Goal: Navigation & Orientation: Find specific page/section

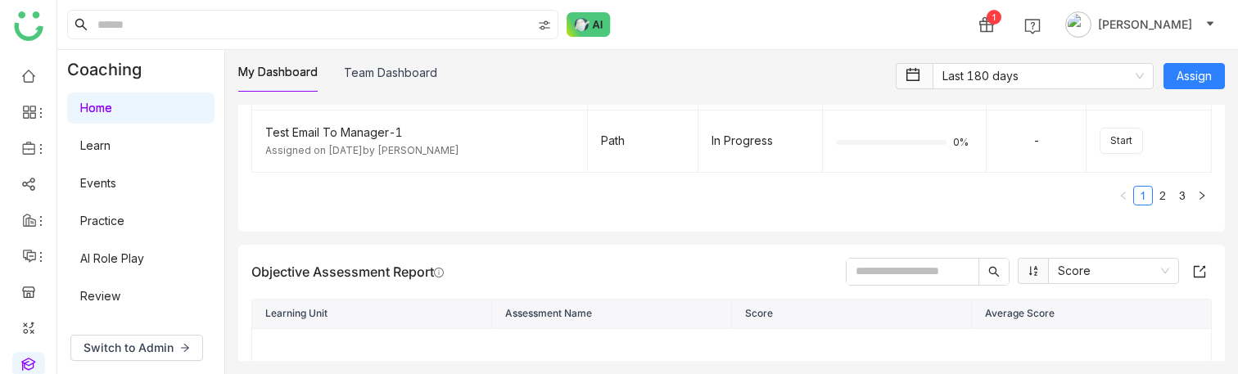
scroll to position [471, 0]
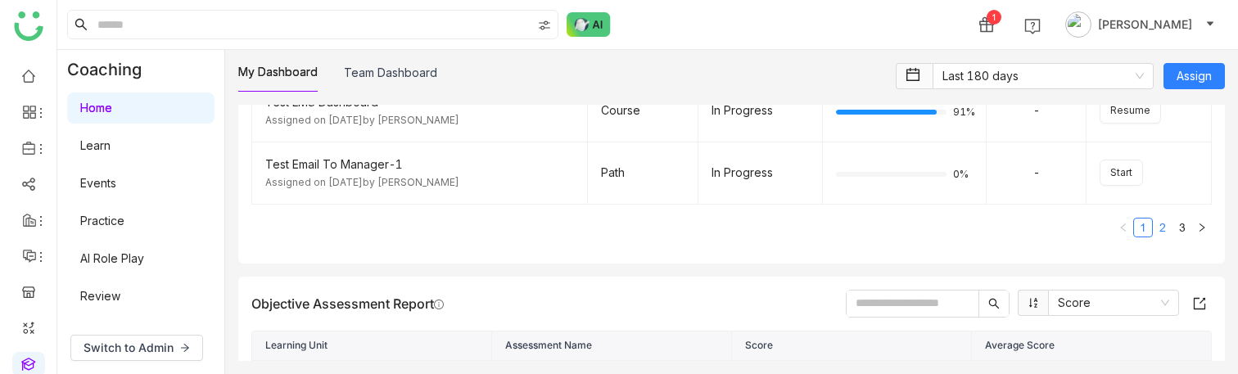
click at [1162, 220] on link "2" at bounding box center [1162, 228] width 18 height 18
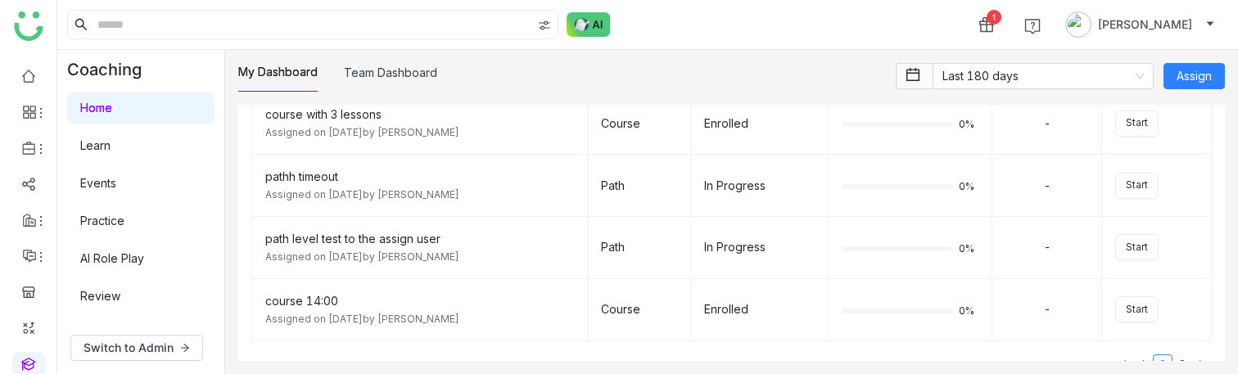
scroll to position [443, 0]
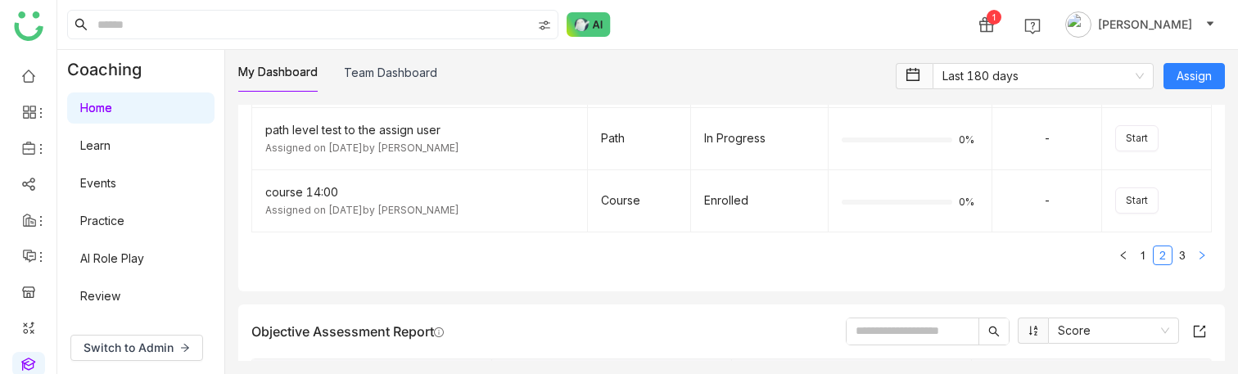
click at [1193, 255] on button "button" at bounding box center [1202, 256] width 20 height 20
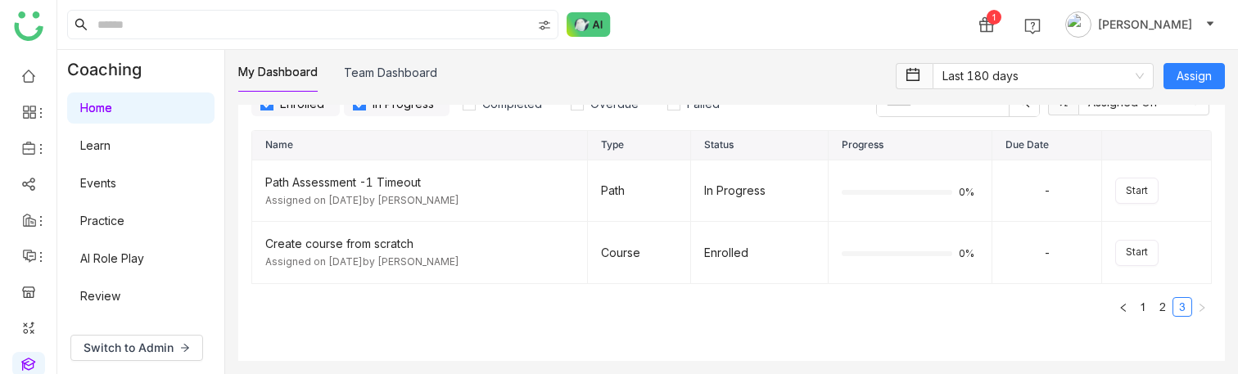
scroll to position [193, 0]
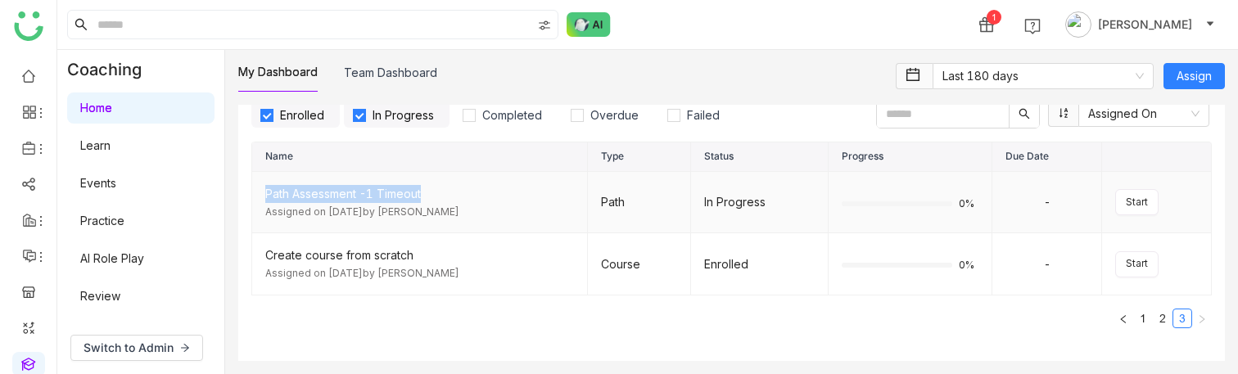
drag, startPoint x: 440, startPoint y: 187, endPoint x: 261, endPoint y: 189, distance: 178.4
click at [261, 189] on td "Path Assessment -1 Timeout Assigned on [DATE] by [PERSON_NAME]" at bounding box center [420, 203] width 336 height 62
copy div "Path Assessment -1 Timeout"
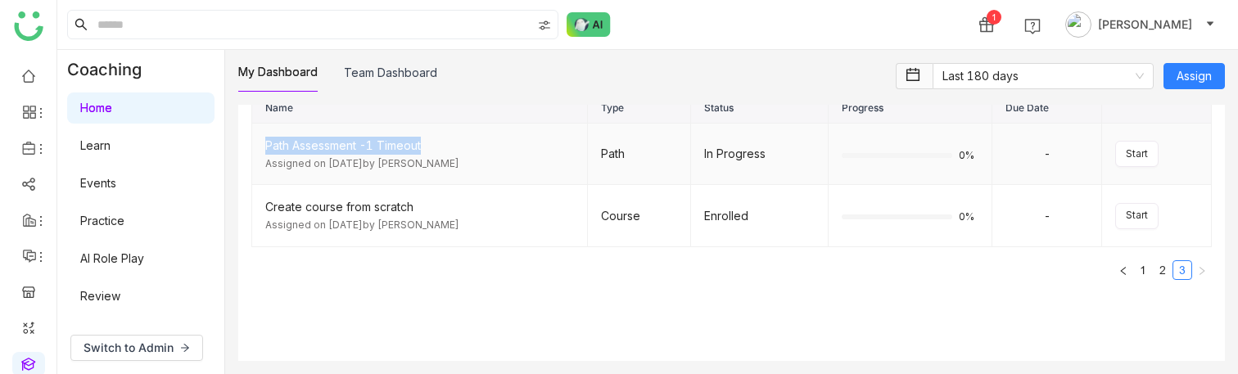
scroll to position [180, 0]
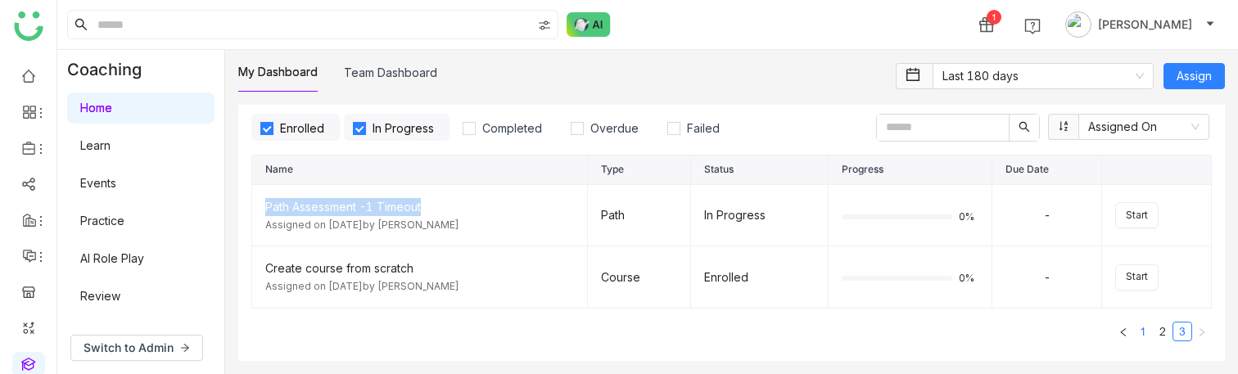
click at [1148, 339] on link "1" at bounding box center [1143, 332] width 18 height 18
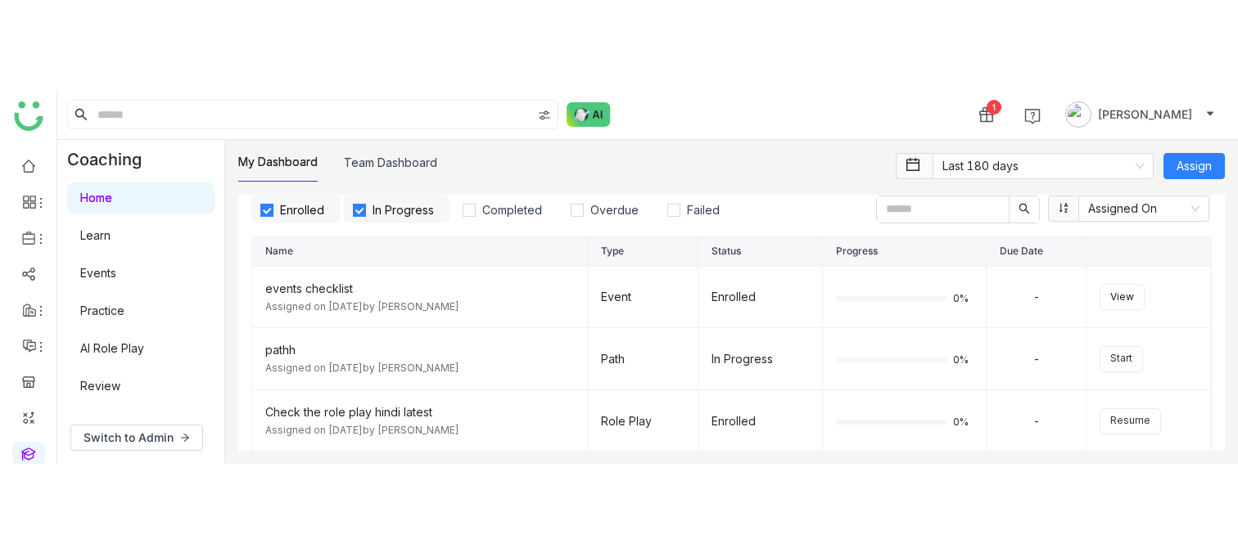
scroll to position [184, 0]
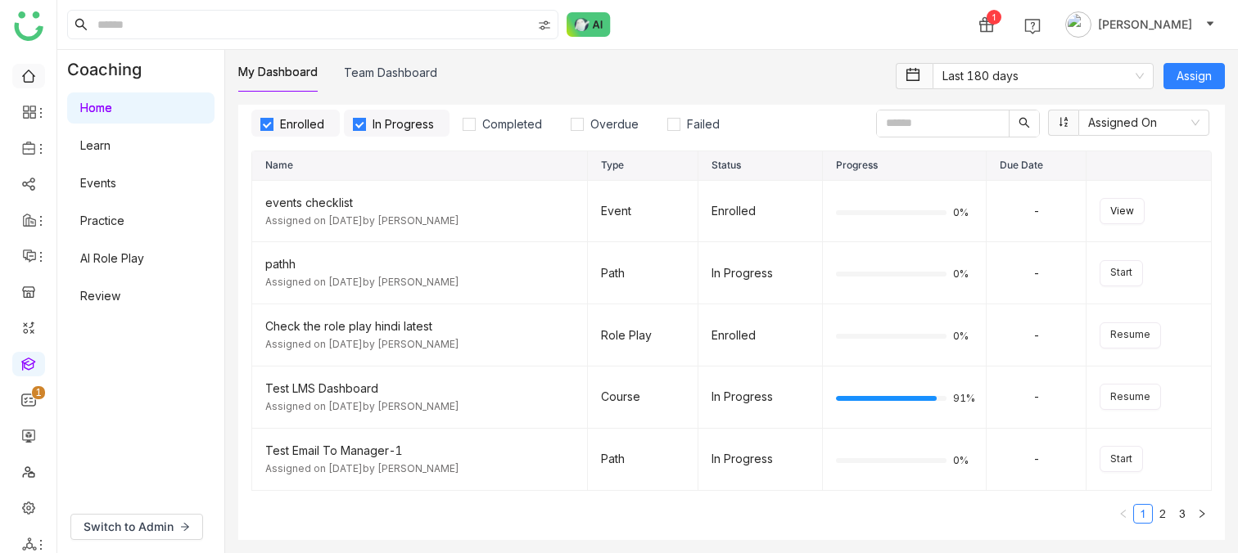
click at [21, 78] on link at bounding box center [28, 75] width 15 height 14
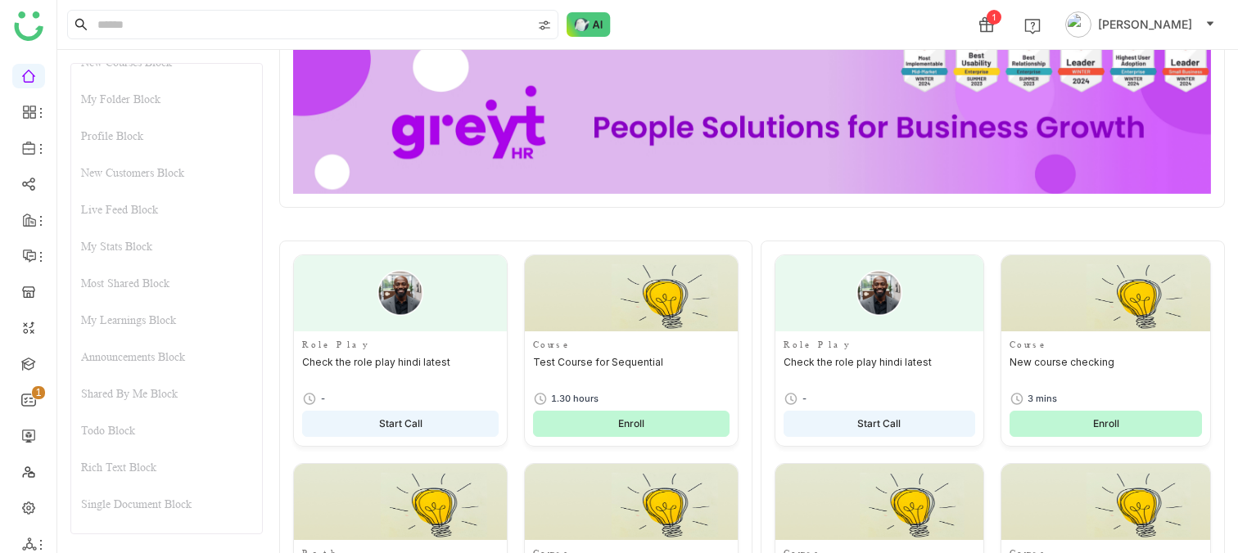
scroll to position [537, 0]
click at [155, 320] on div "My Learnings Block" at bounding box center [166, 318] width 191 height 37
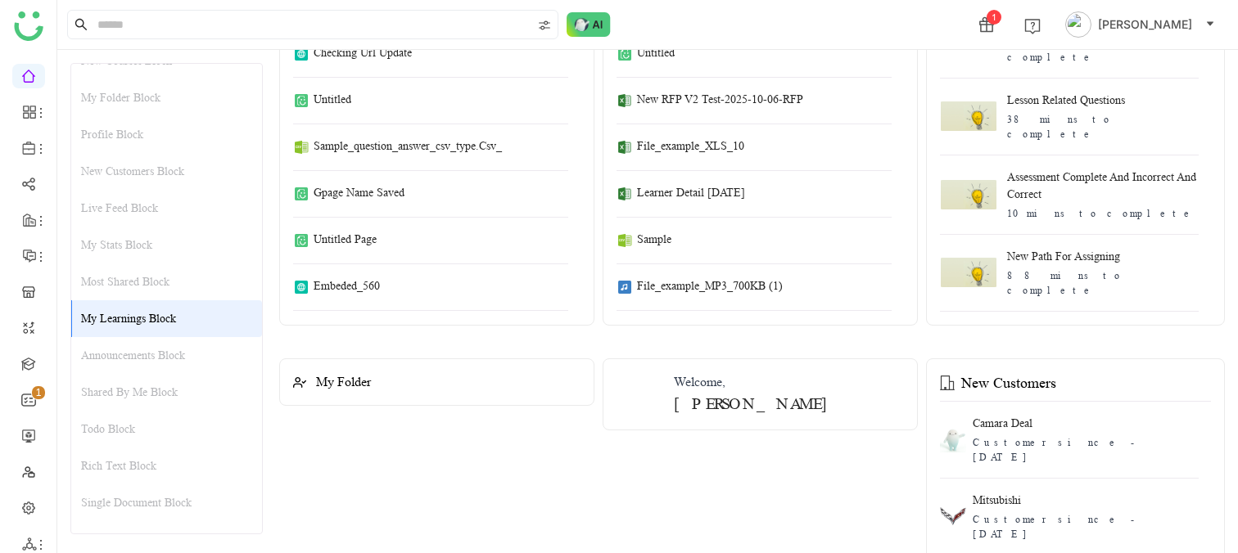
scroll to position [3519, 0]
